Goal: Transaction & Acquisition: Purchase product/service

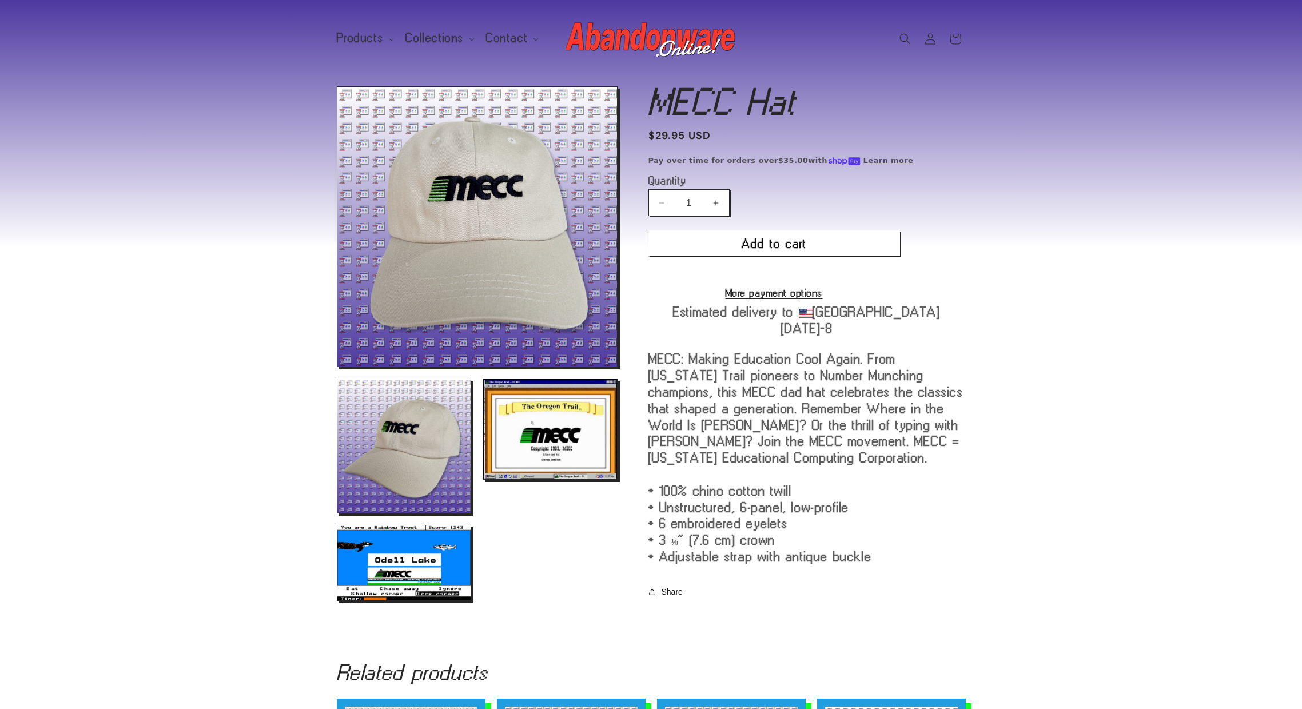
scroll to position [2364, 0]
drag, startPoint x: 1048, startPoint y: 285, endPoint x: 1054, endPoint y: 281, distance: 6.7
click at [1053, 282] on section "Skip to product information Open media 1 in modal Open media 2 in modal Open me…" at bounding box center [651, 345] width 1302 height 536
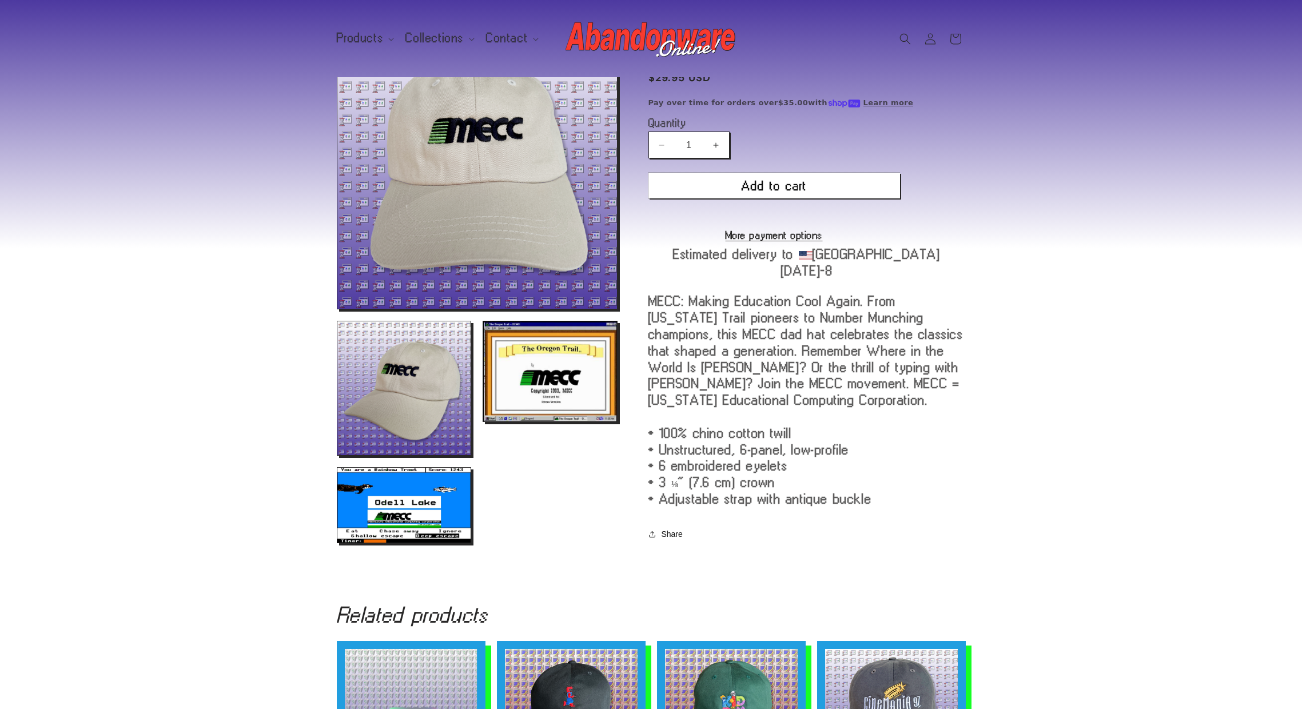
scroll to position [57, 0]
click at [775, 190] on button "Add to cart" at bounding box center [774, 186] width 252 height 26
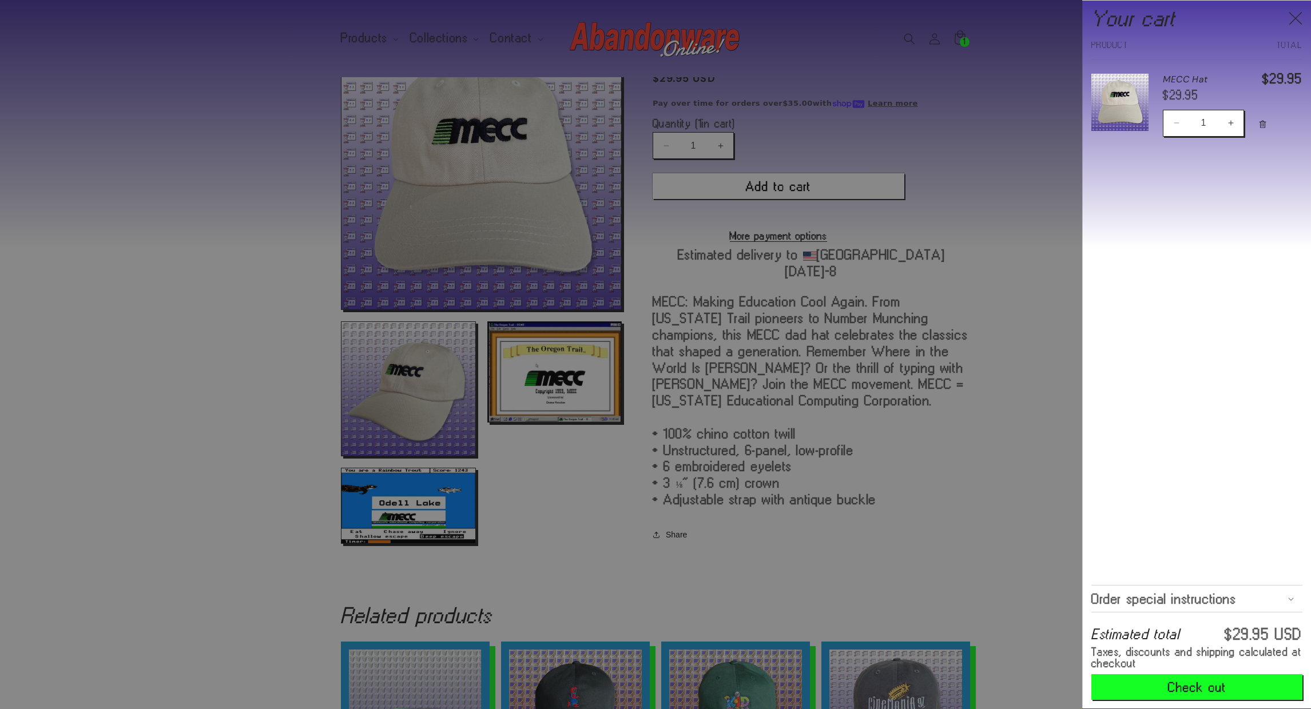
click at [976, 480] on div at bounding box center [655, 354] width 1311 height 709
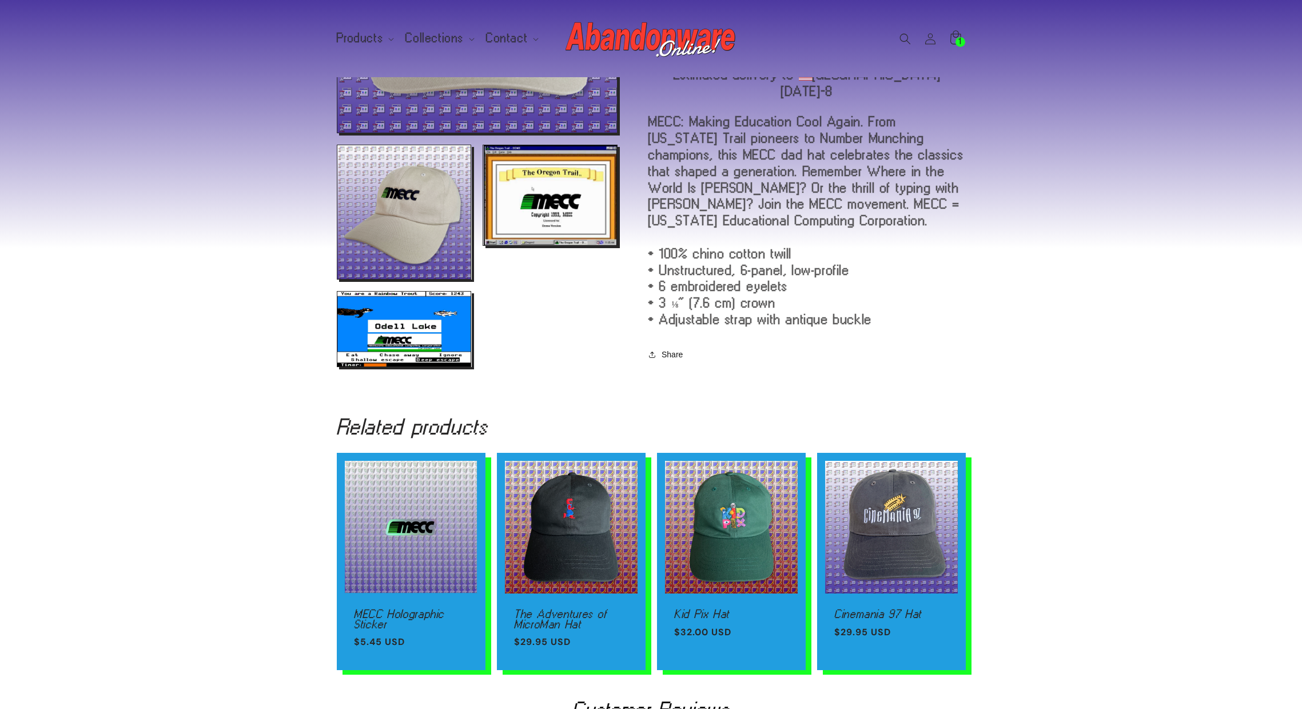
scroll to position [400, 0]
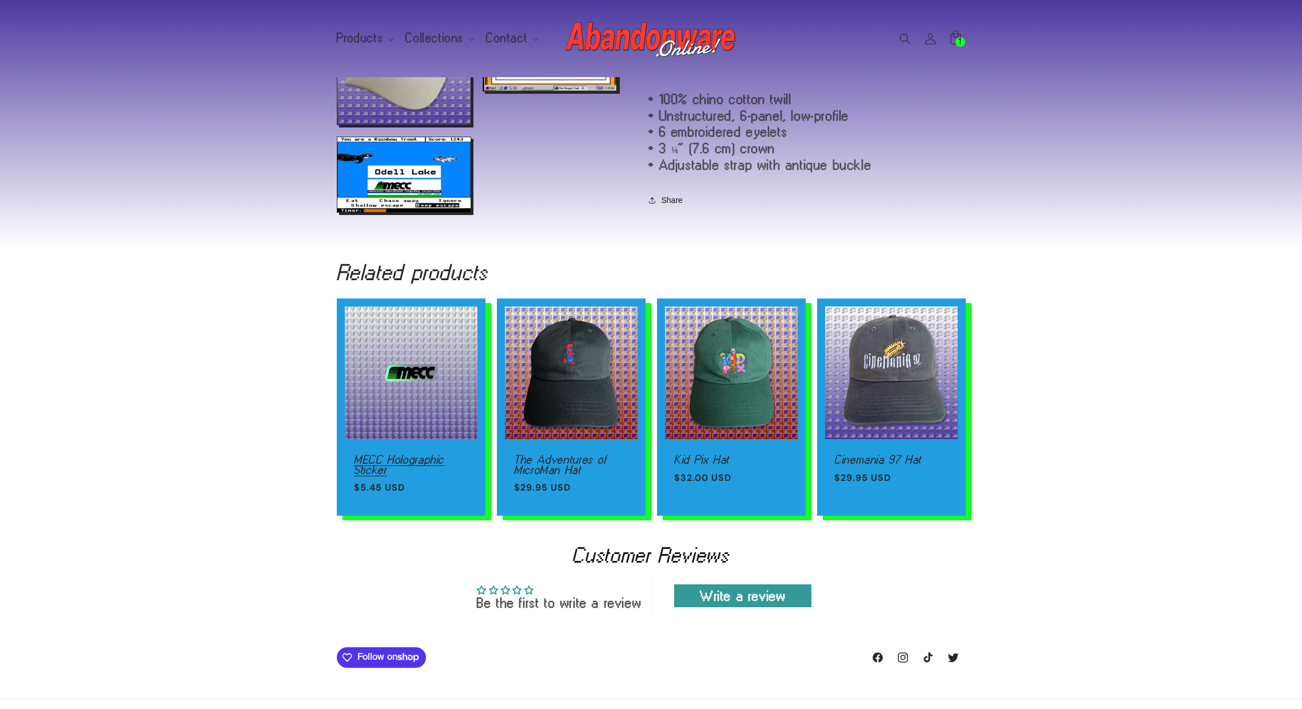
click at [411, 464] on link "MECC Holographic Sticker" at bounding box center [411, 465] width 114 height 20
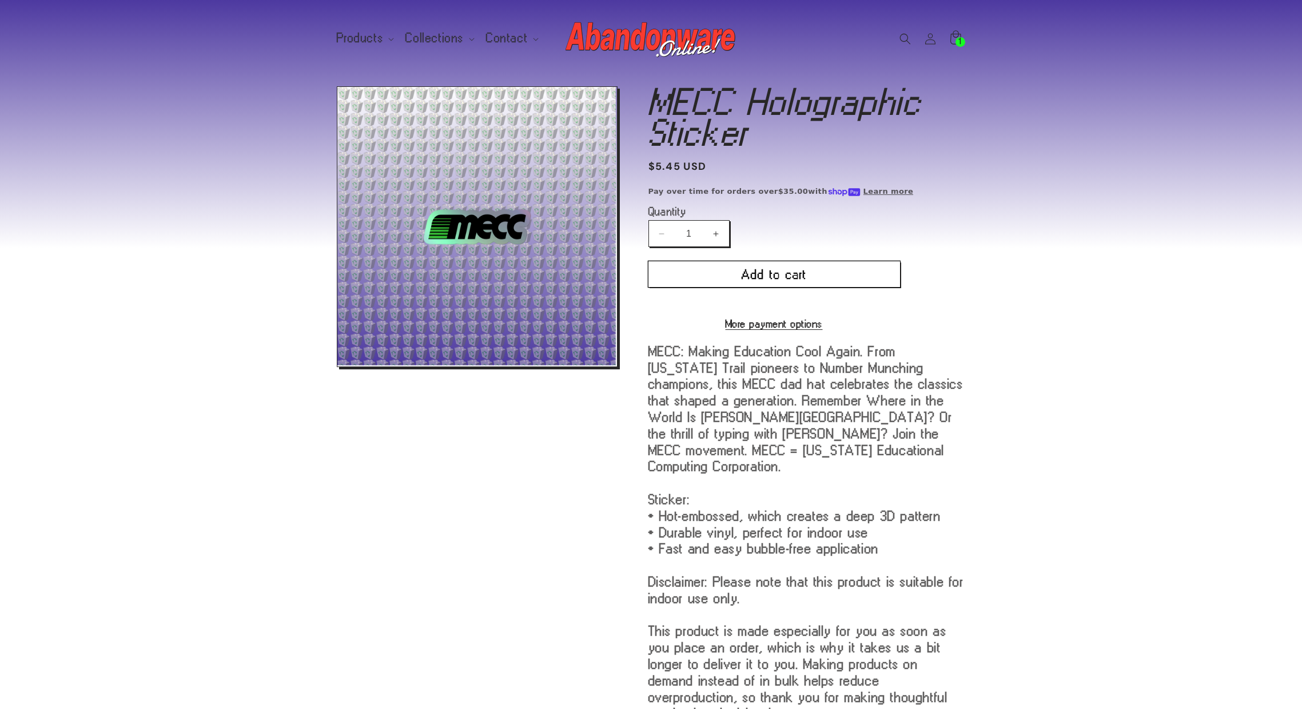
click at [841, 272] on button "Add to cart" at bounding box center [774, 274] width 252 height 26
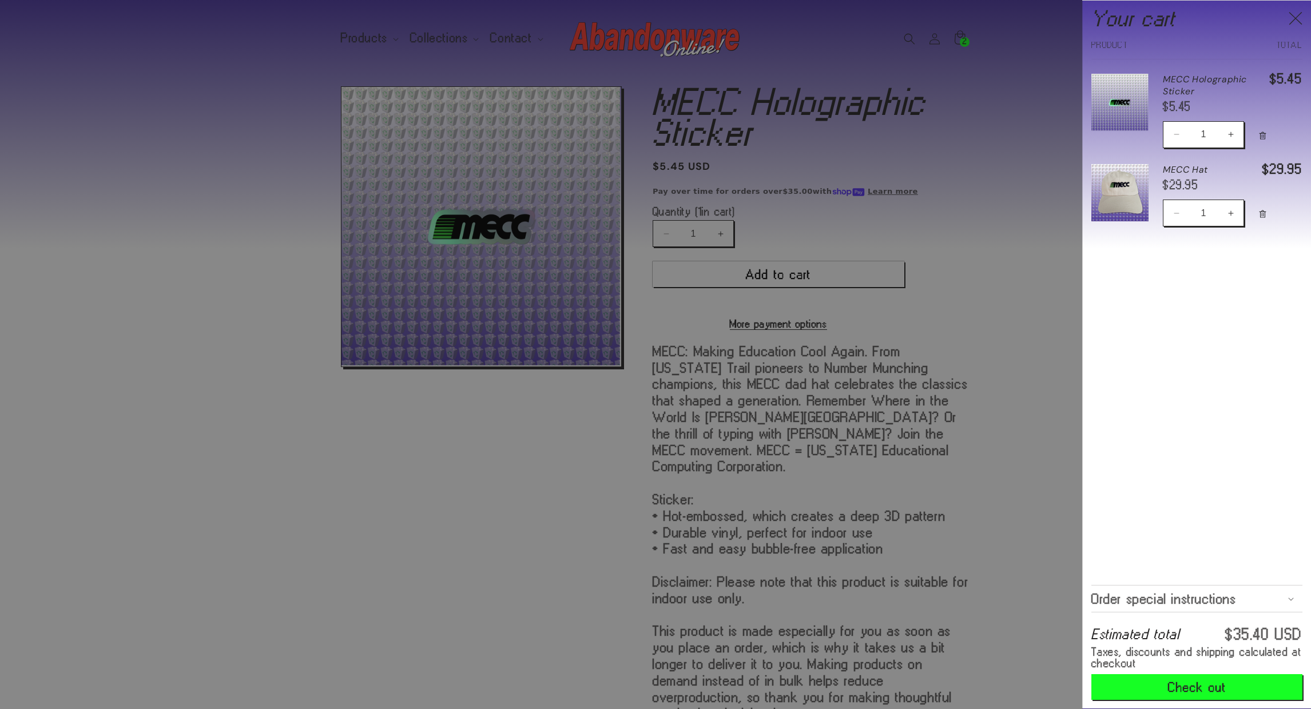
click at [1236, 137] on button "Increase quantity for MECC Holographic Sticker" at bounding box center [1230, 134] width 26 height 27
type input "2"
click at [1189, 692] on button "Check out" at bounding box center [1196, 687] width 211 height 26
